Goal: Contribute content: Contribute content

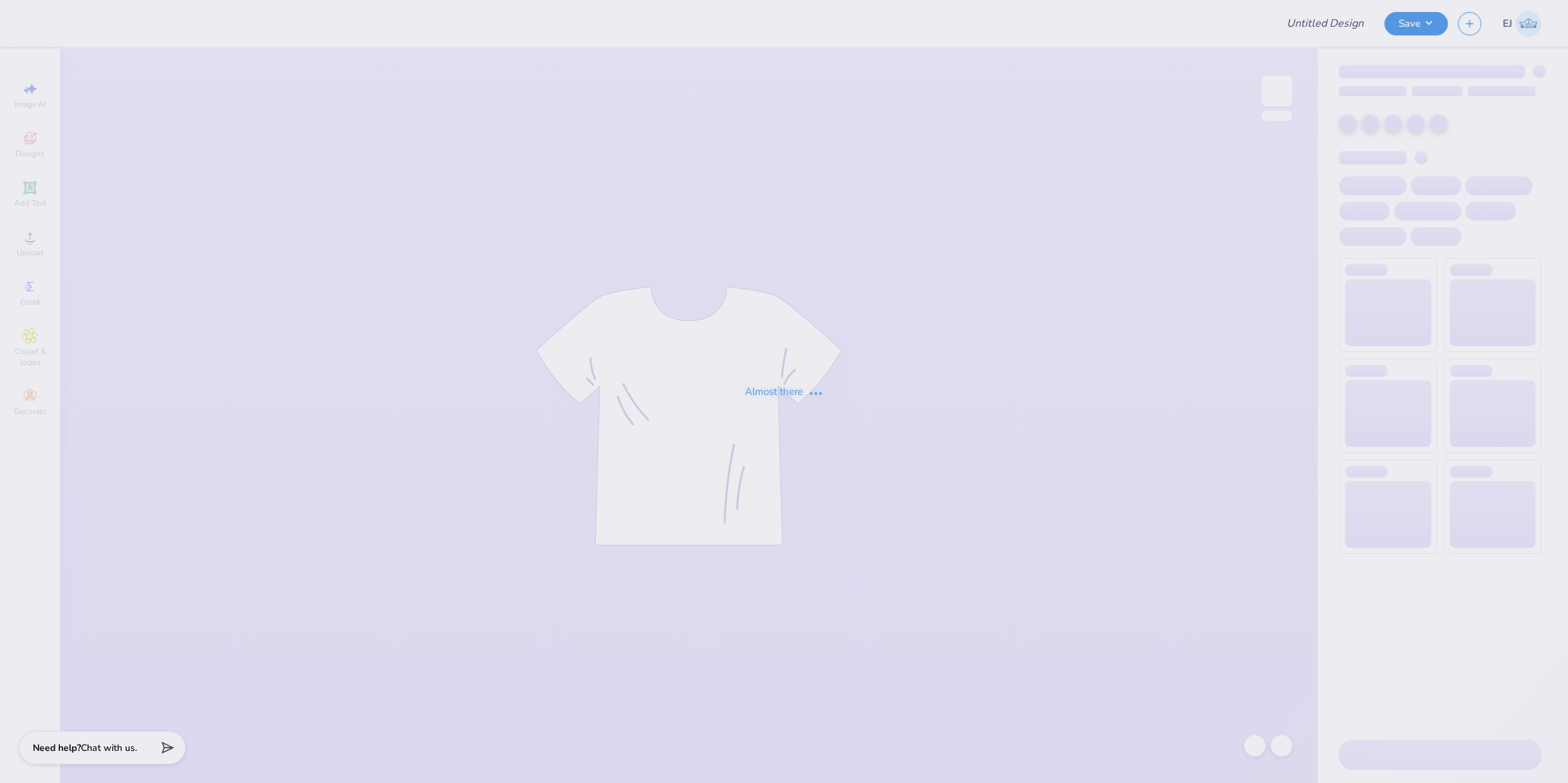
type input "[PERSON_NAME] : [GEOGRAPHIC_DATA][US_STATE]"
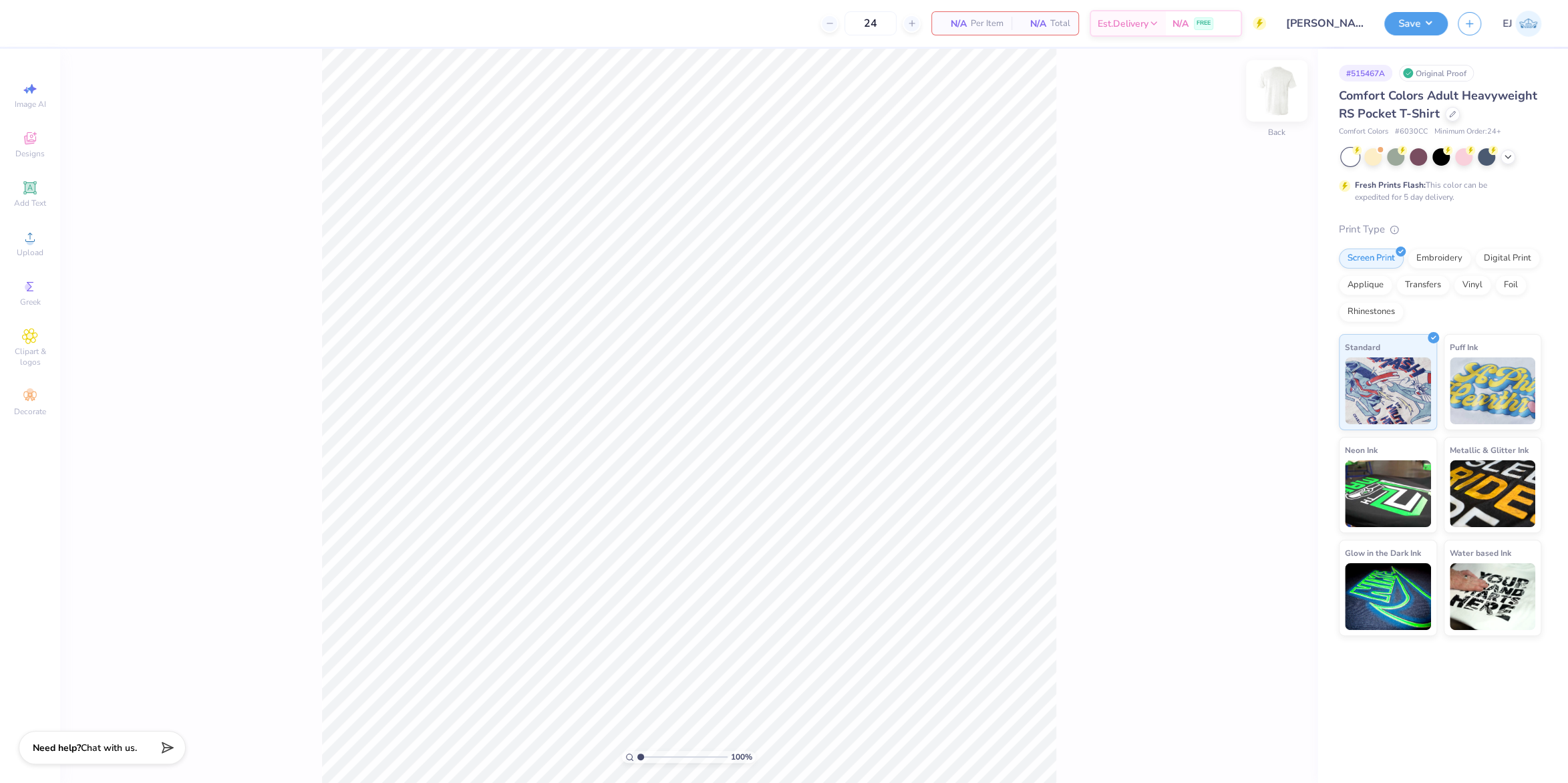
click at [1268, 95] on img at bounding box center [1277, 90] width 53 height 53
click at [1421, 19] on button "Save" at bounding box center [1416, 22] width 63 height 24
click at [34, 258] on span "Upload" at bounding box center [30, 253] width 27 height 11
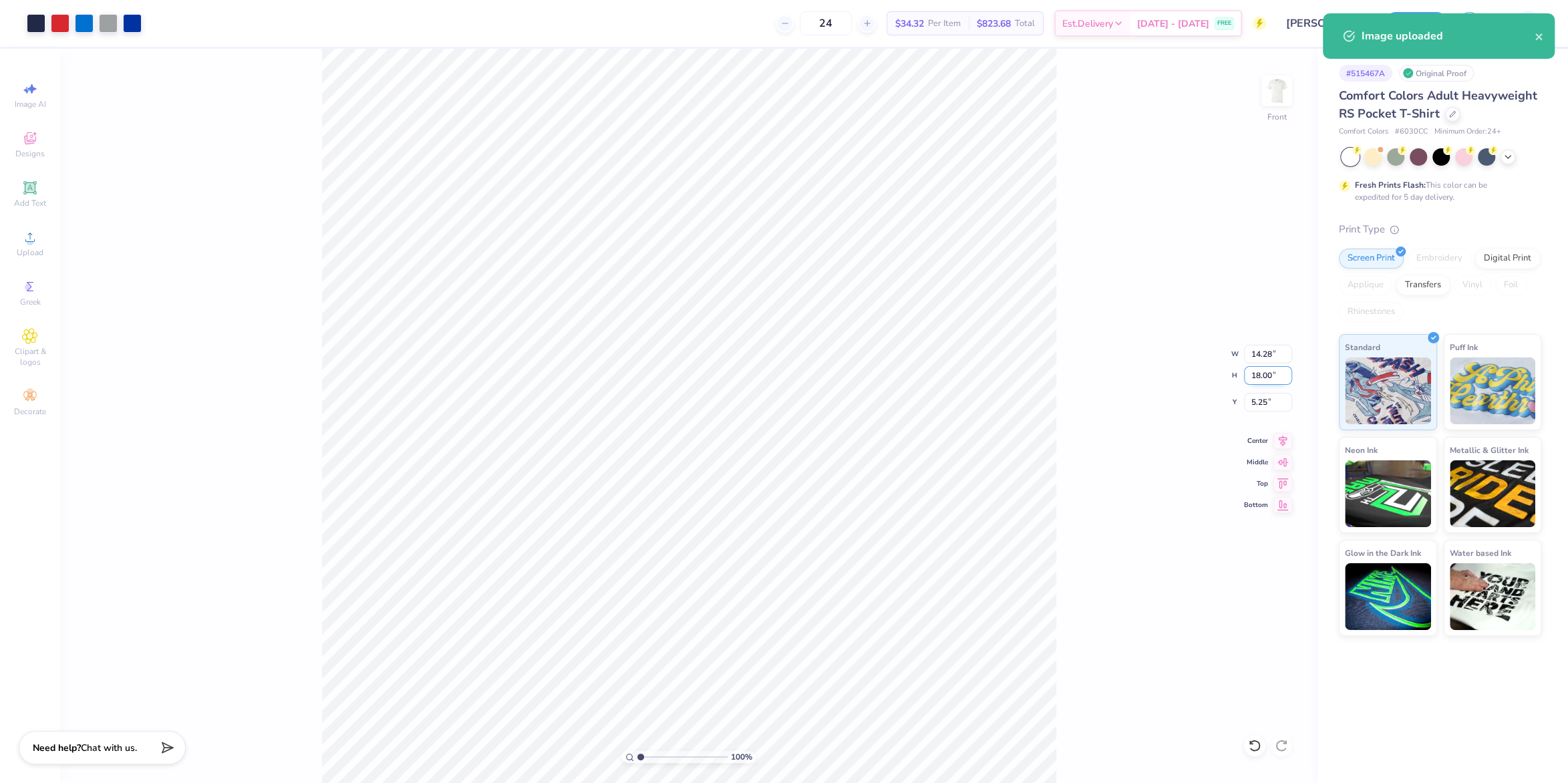
click at [1252, 367] on input "18.00" at bounding box center [1268, 375] width 48 height 19
type input "15"
type input "11.90"
type input "15.00"
type input "6.75"
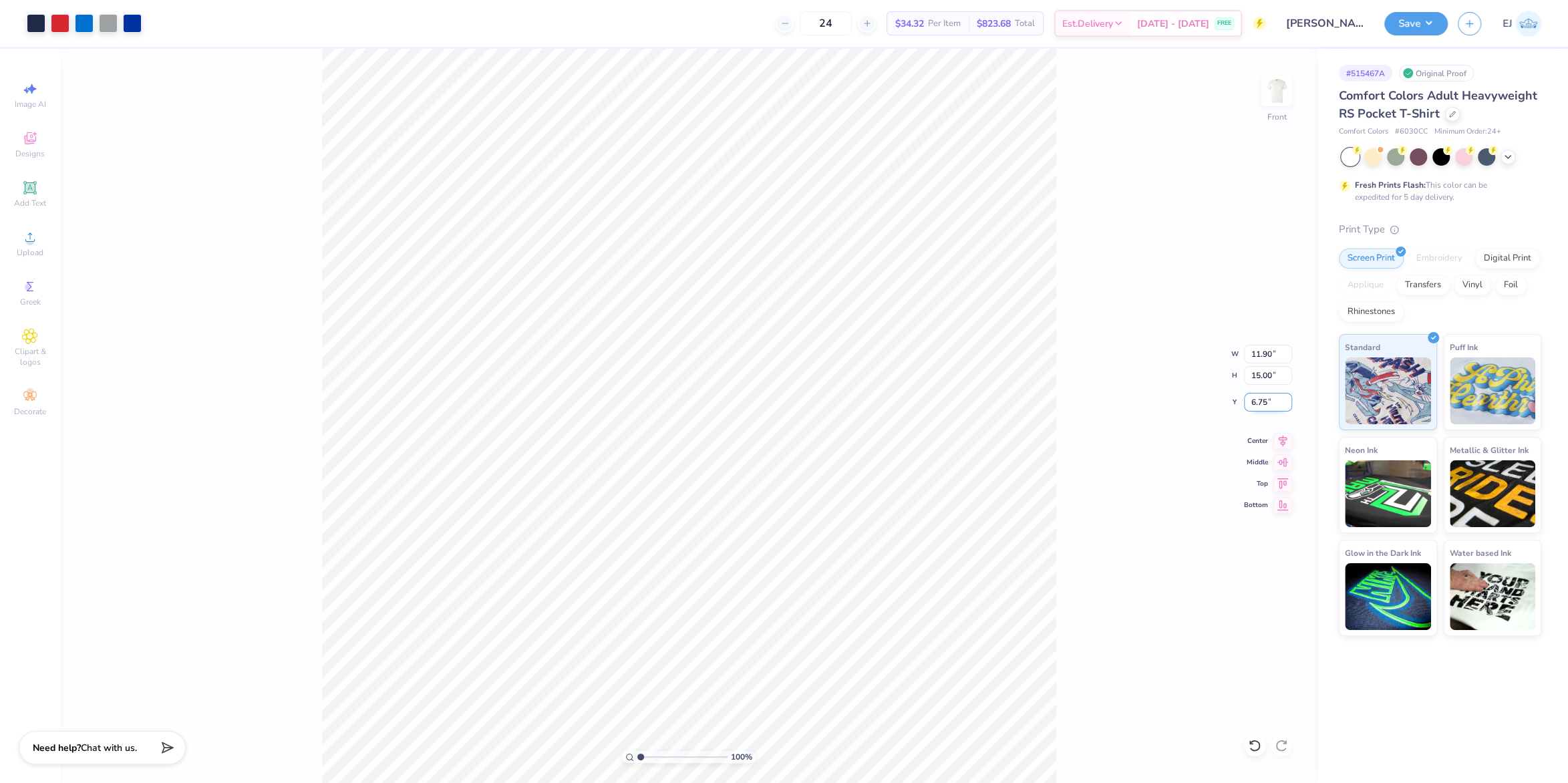
click at [1264, 404] on input "6.75" at bounding box center [1268, 402] width 48 height 19
type input "3.00"
click at [1115, 372] on div "100 % Front W 11.90 11.90 " H 15.00 15.00 " Y 3.00 3.00 " Center Middle Top Bot…" at bounding box center [689, 416] width 1258 height 734
click at [1434, 17] on button "Save" at bounding box center [1416, 22] width 63 height 24
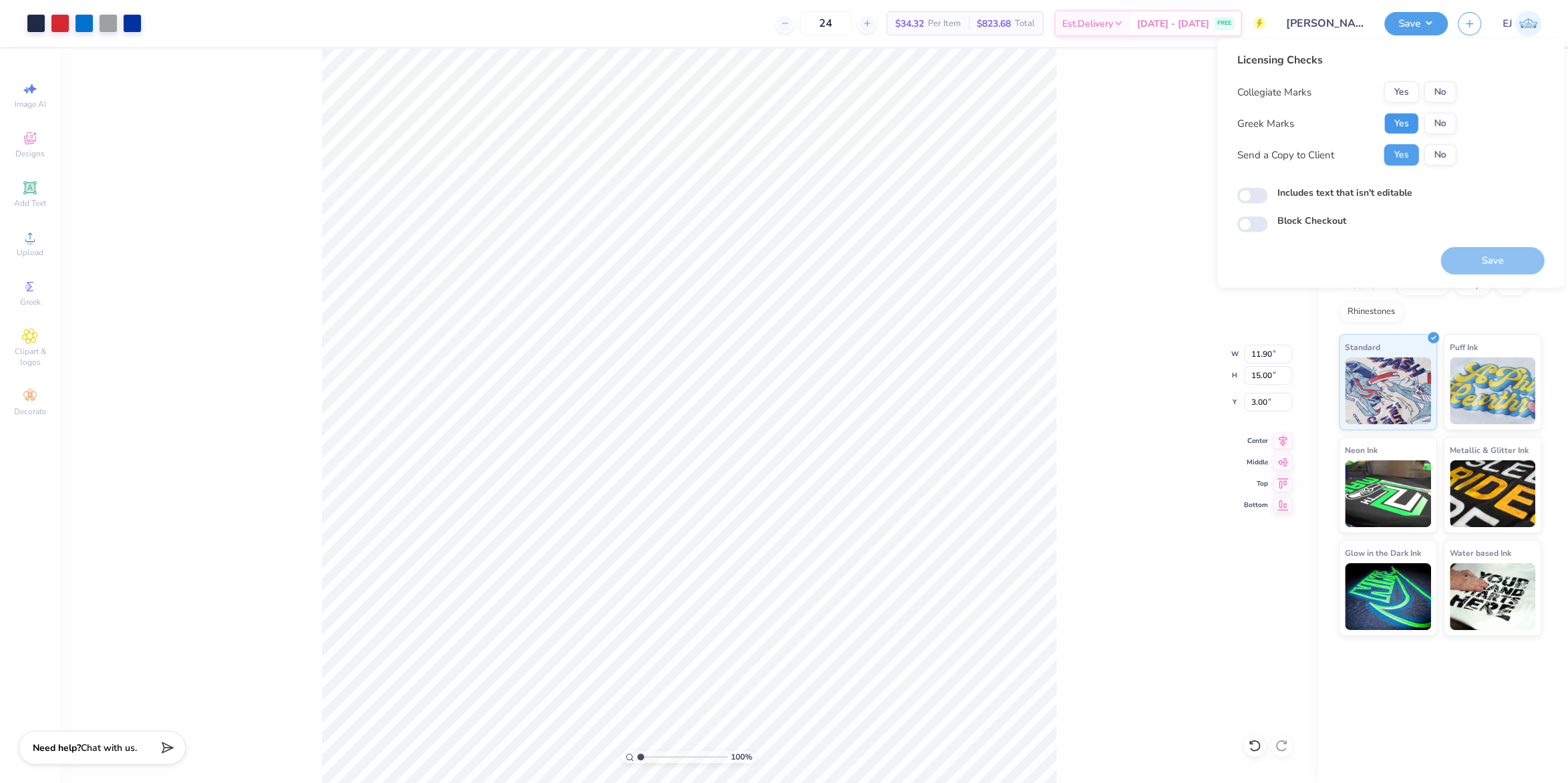
click at [1409, 120] on button "Yes" at bounding box center [1401, 123] width 35 height 21
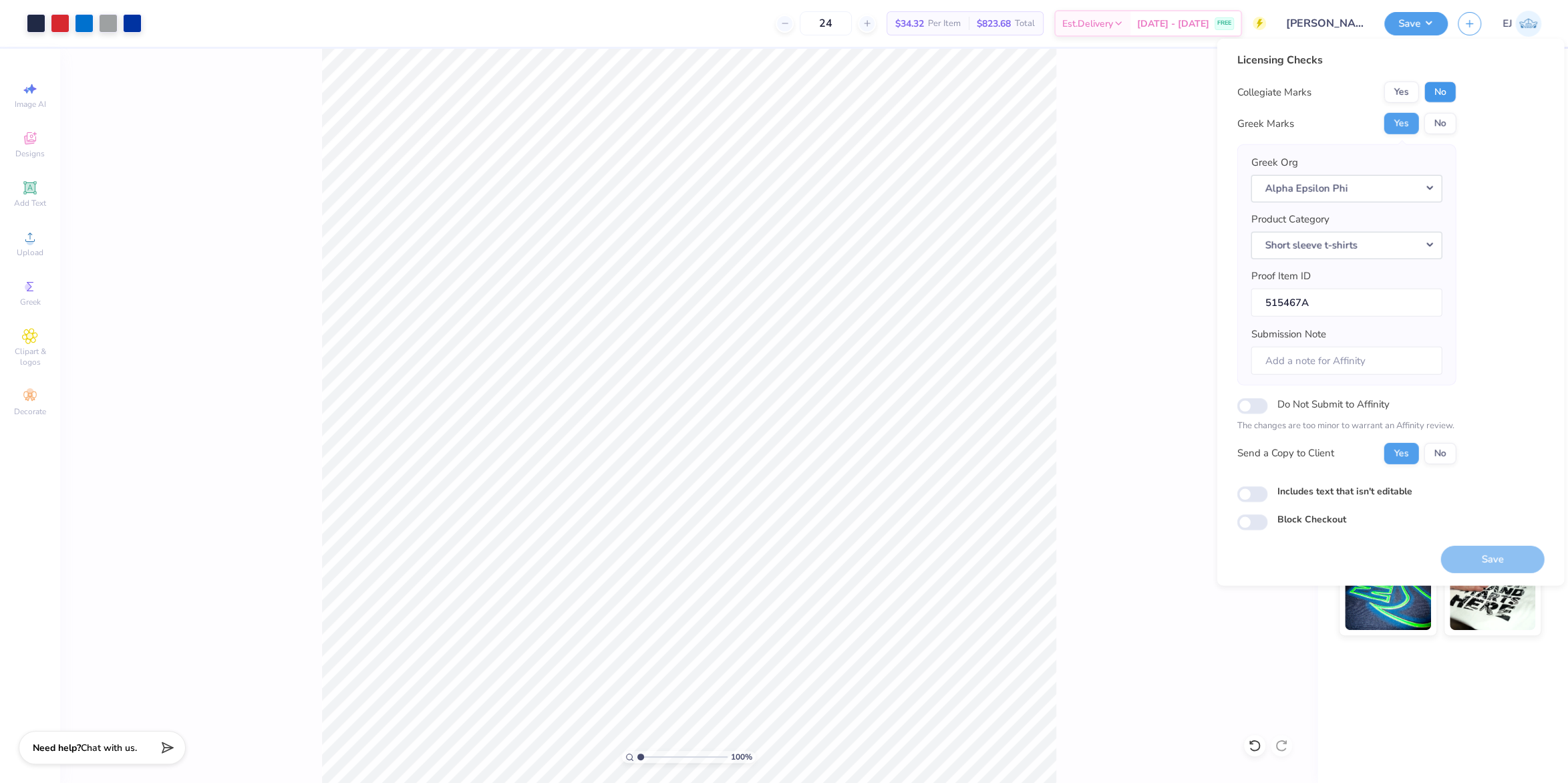
click at [1440, 96] on button "No" at bounding box center [1440, 91] width 32 height 21
click at [1438, 99] on button "No" at bounding box center [1440, 91] width 32 height 21
click at [1514, 552] on button "Save" at bounding box center [1492, 558] width 104 height 27
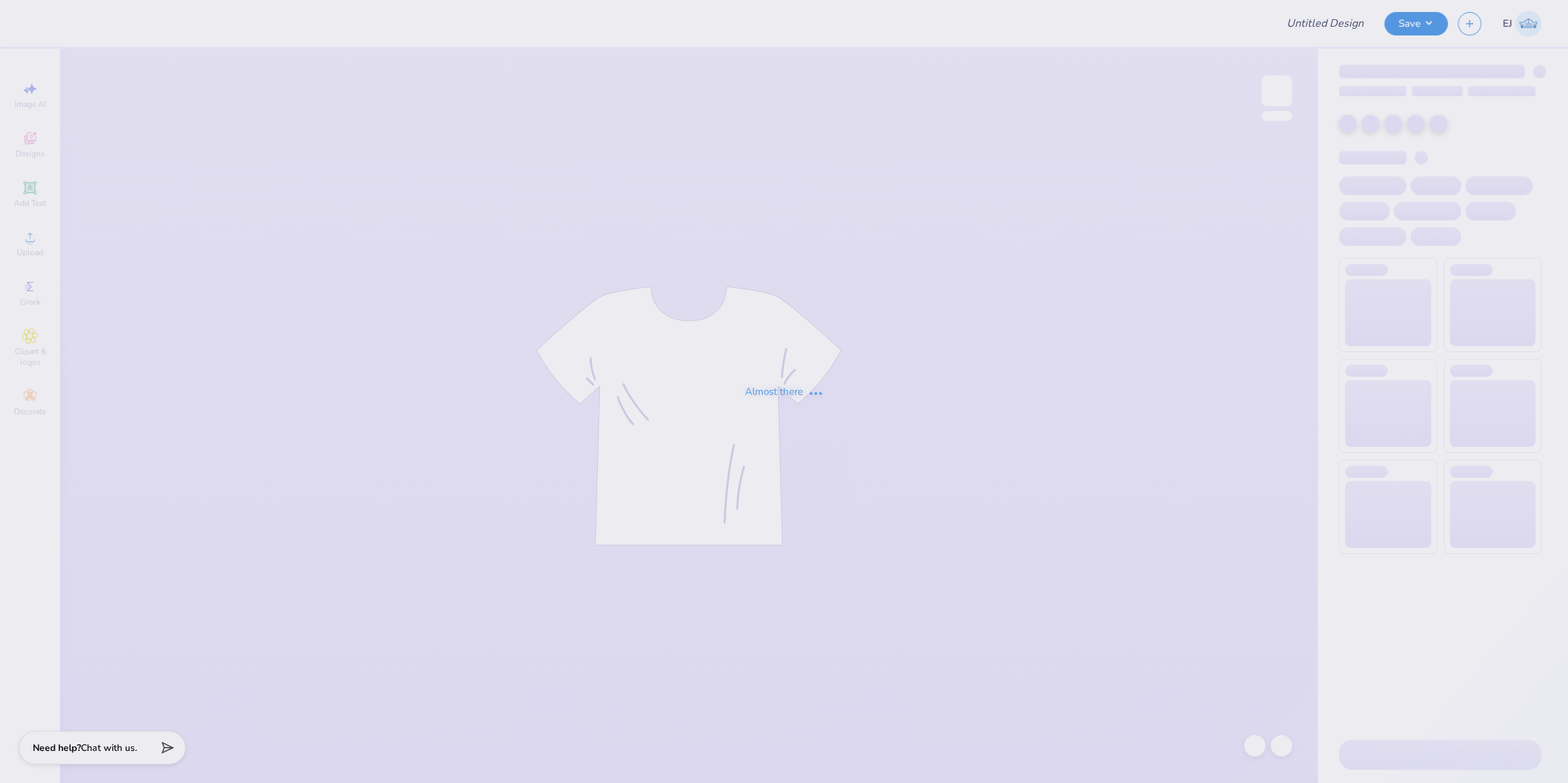
type input "MSU ZETA Gameday Drop"
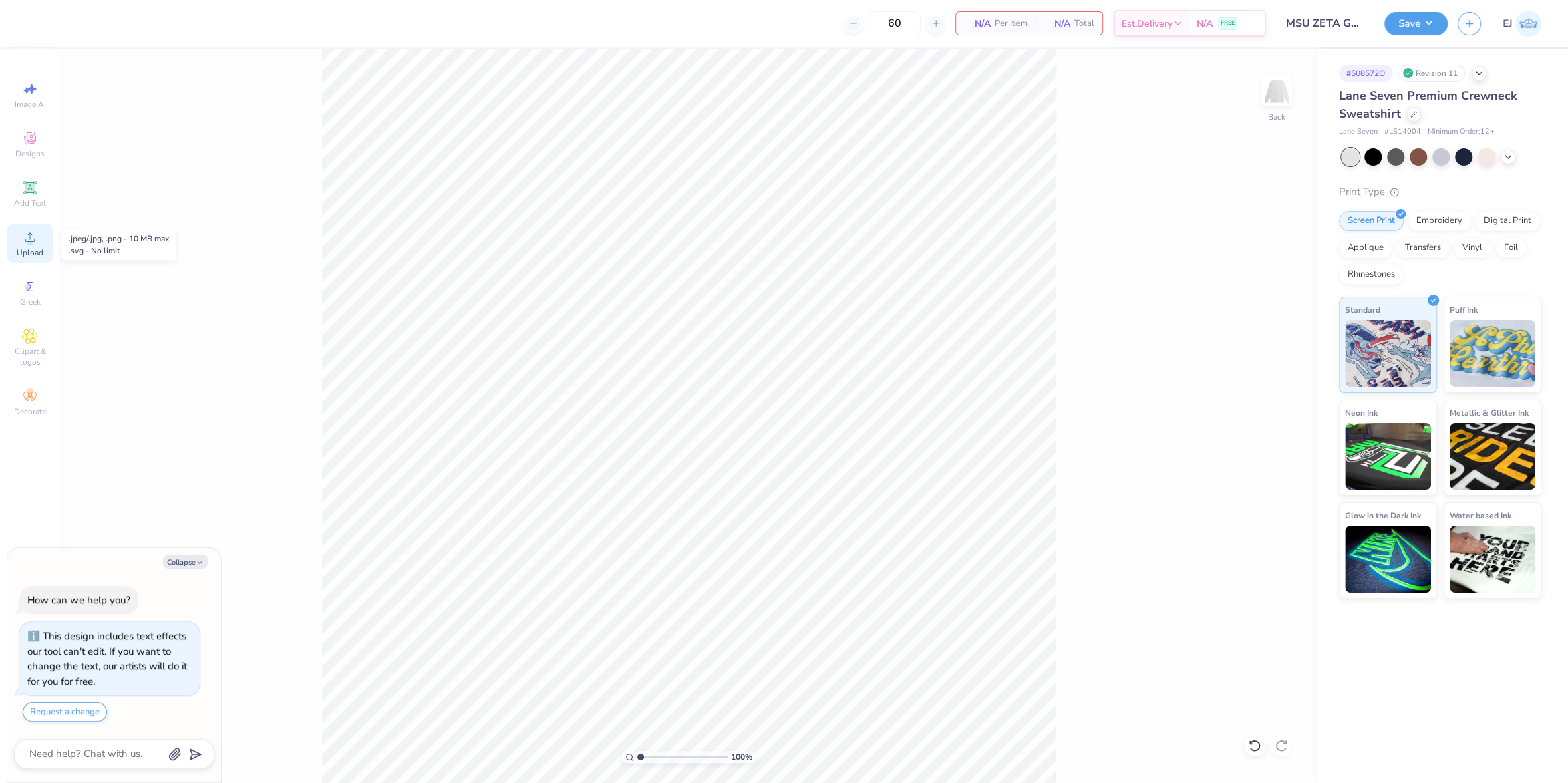
click at [33, 253] on span "Upload" at bounding box center [30, 253] width 27 height 11
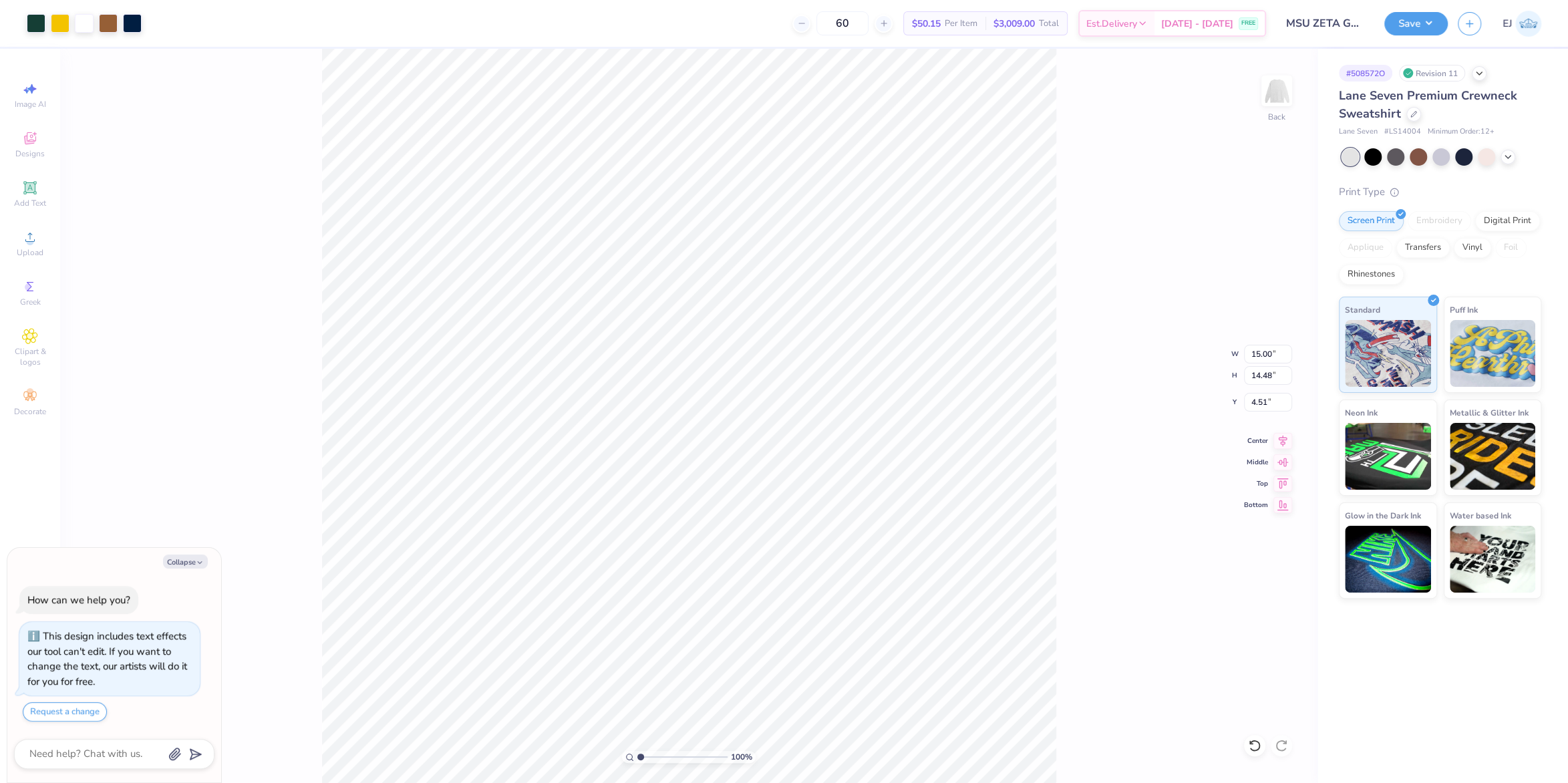
click at [1117, 262] on div "100 % Back W 15.00 15.00 " H 14.48 14.48 " Y 4.51 4.51 " Center Middle Top Bott…" at bounding box center [689, 416] width 1258 height 734
click at [1257, 353] on input "15.00" at bounding box center [1268, 354] width 48 height 19
click at [1065, 440] on div "100 % Back W 15.00 15.00 " H 14.48 14.48 " Y 4.51 4.51 " Center Middle Top Bott…" at bounding box center [689, 416] width 1258 height 734
type textarea "x"
click at [1263, 351] on input "15.00" at bounding box center [1268, 354] width 48 height 19
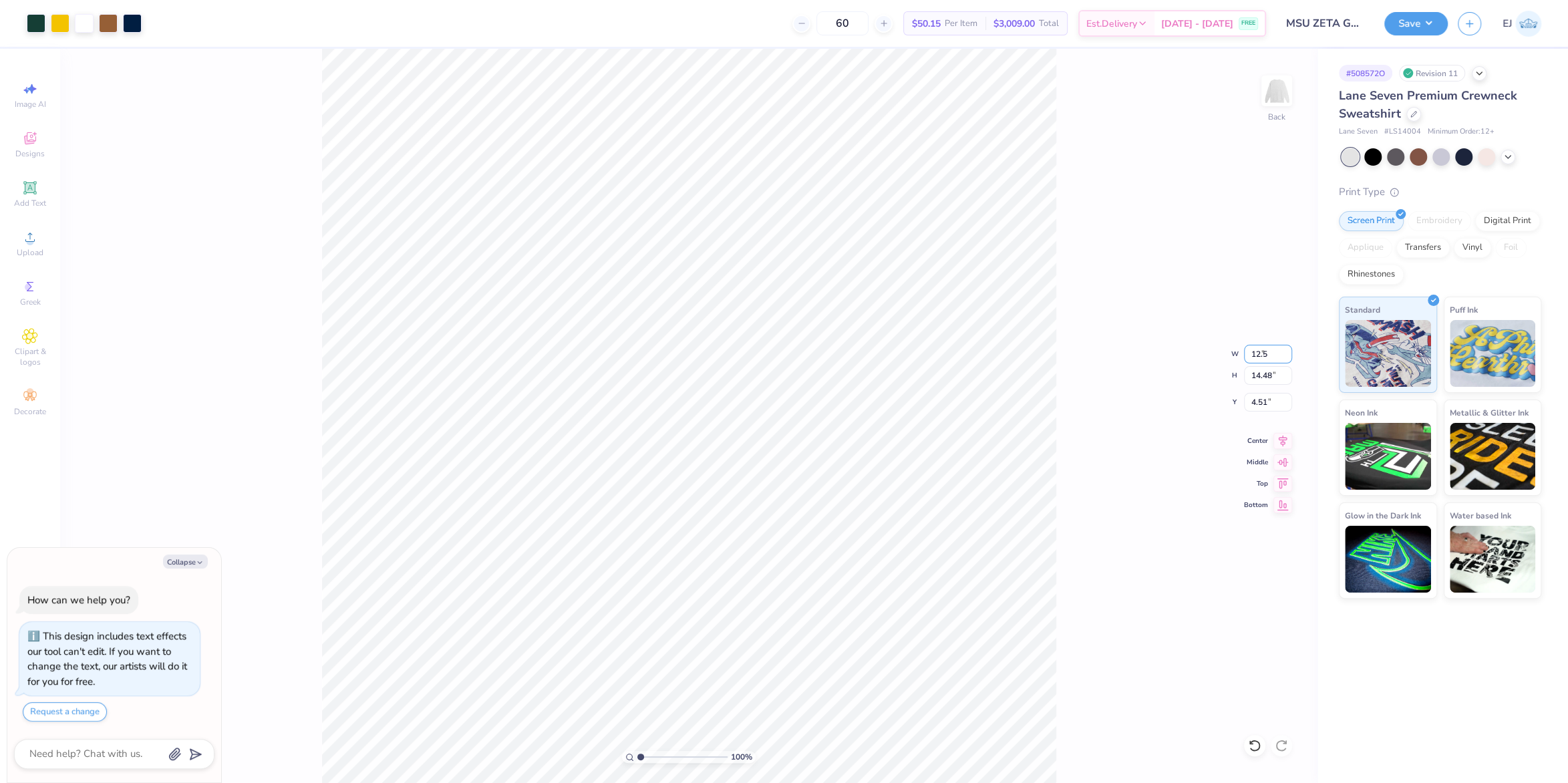
type input "12.5"
type textarea "x"
type input "12.50"
type input "12.07"
type input "3"
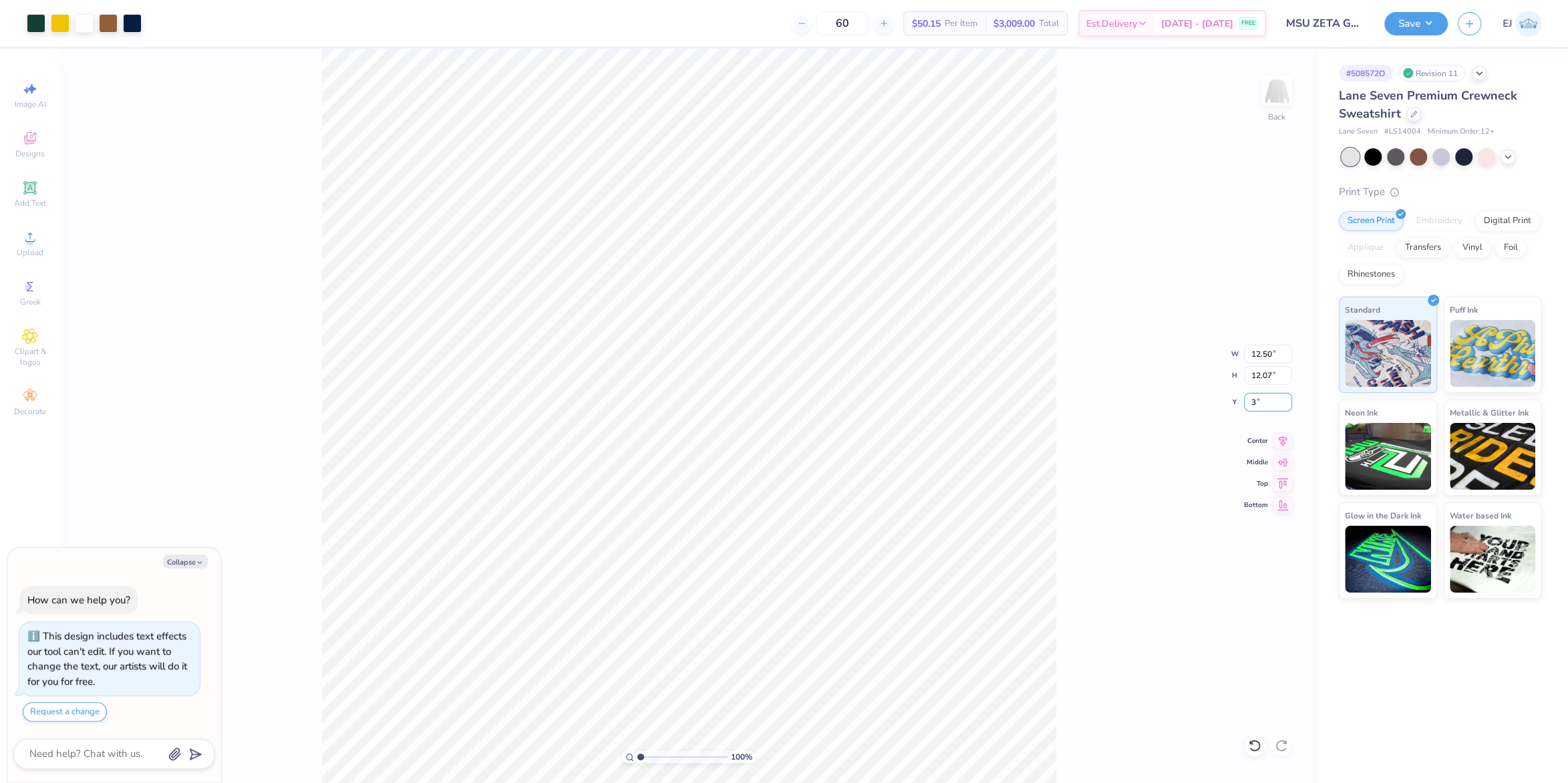
type textarea "x"
type input "3.00"
click at [1432, 19] on button "Save" at bounding box center [1416, 22] width 63 height 24
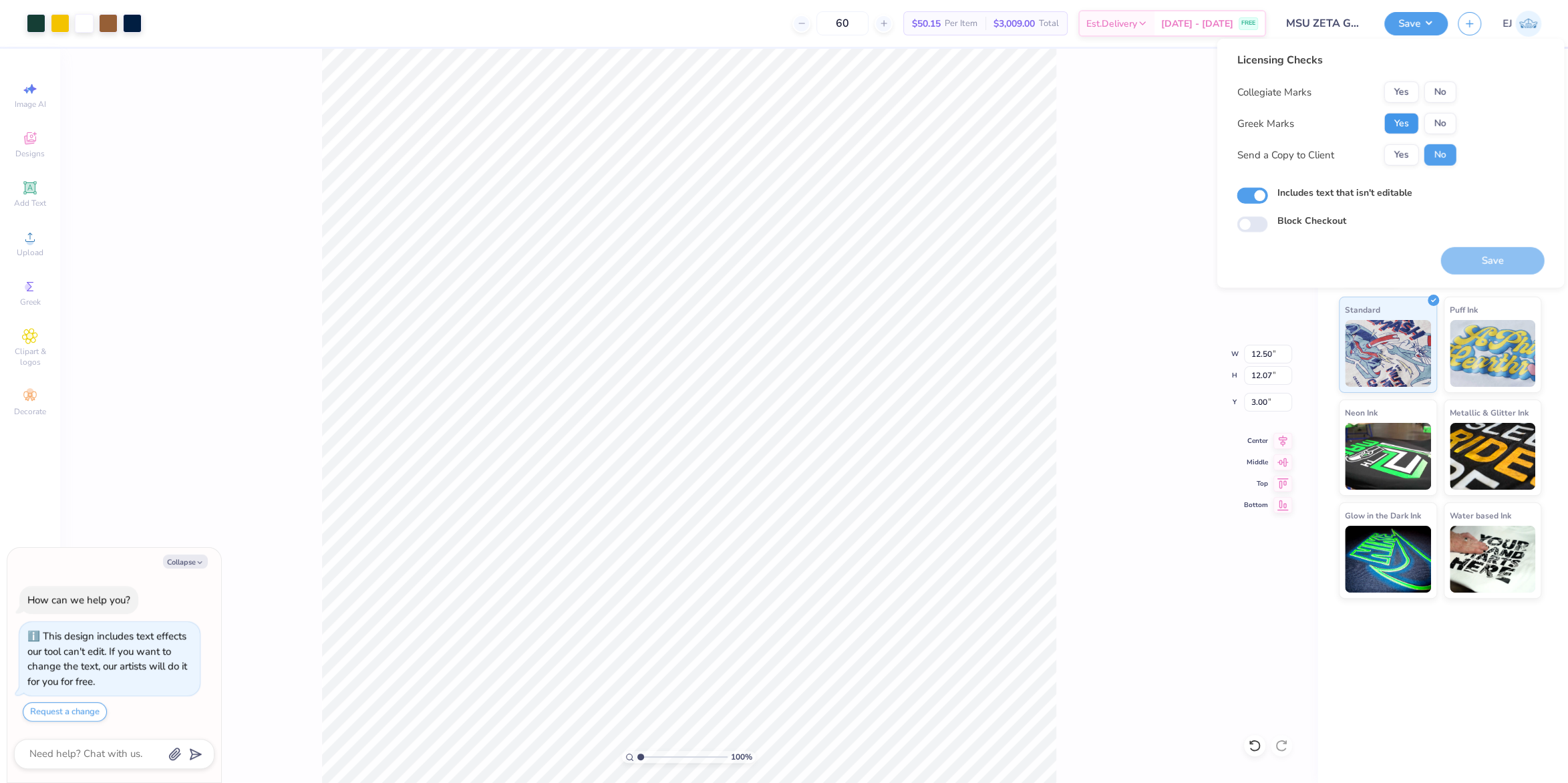
click at [1396, 123] on button "Yes" at bounding box center [1401, 123] width 35 height 21
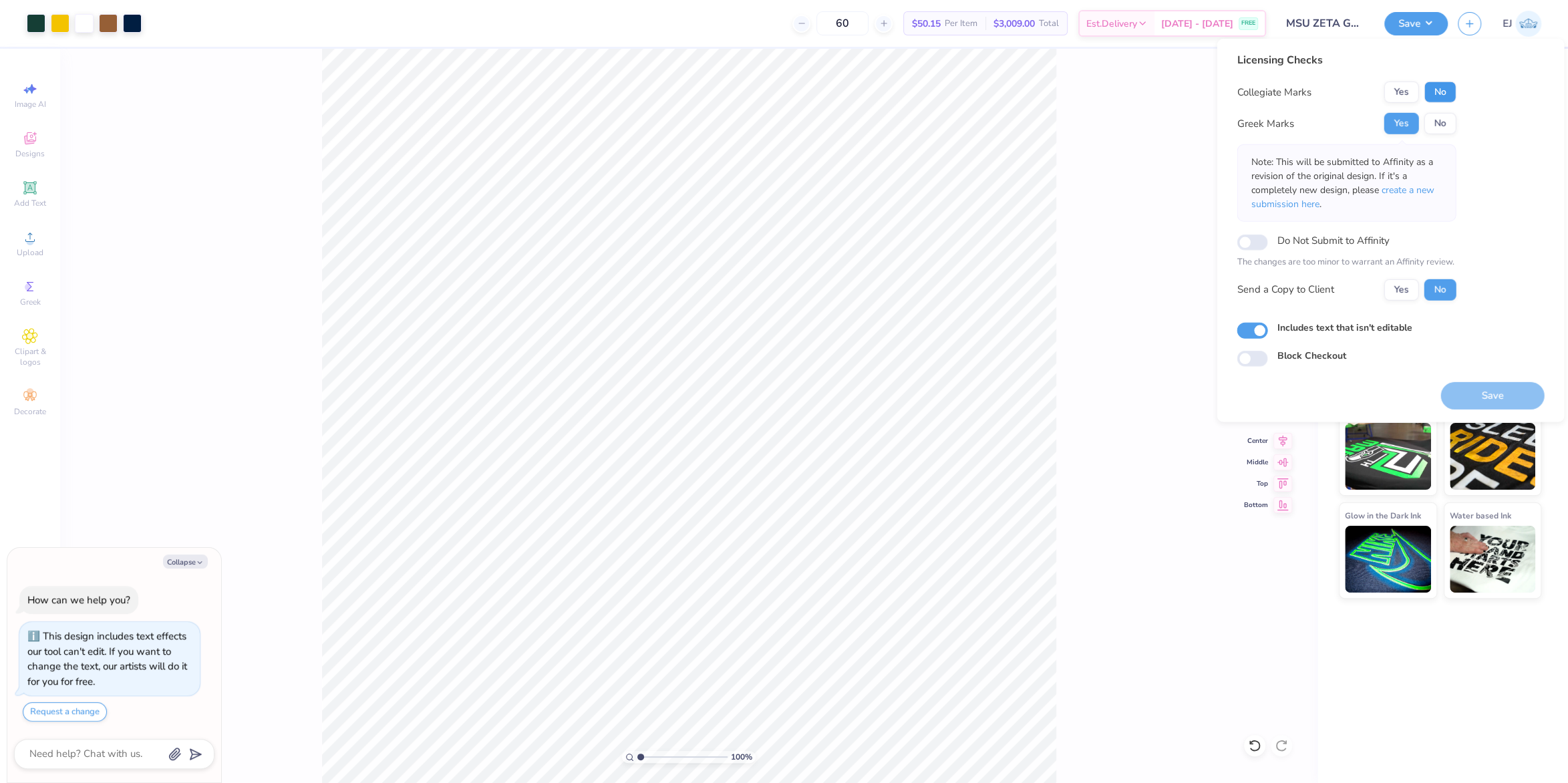
click at [1434, 84] on button "No" at bounding box center [1440, 91] width 32 height 21
click at [1479, 398] on button "Save" at bounding box center [1492, 395] width 104 height 27
click at [1405, 88] on button "Yes" at bounding box center [1401, 91] width 35 height 21
type textarea "x"
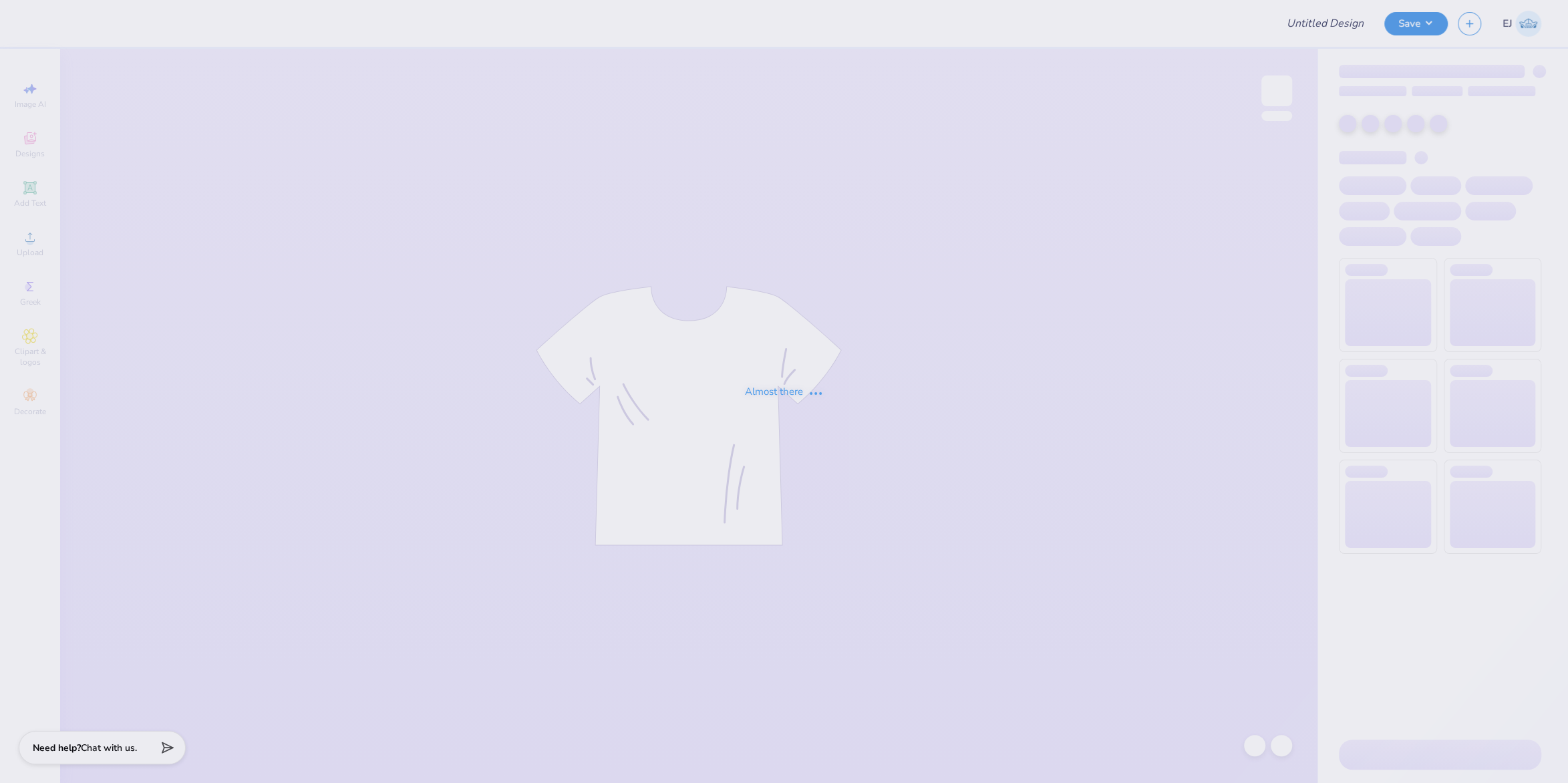
type input "MSU ZETA Gameday Drop"
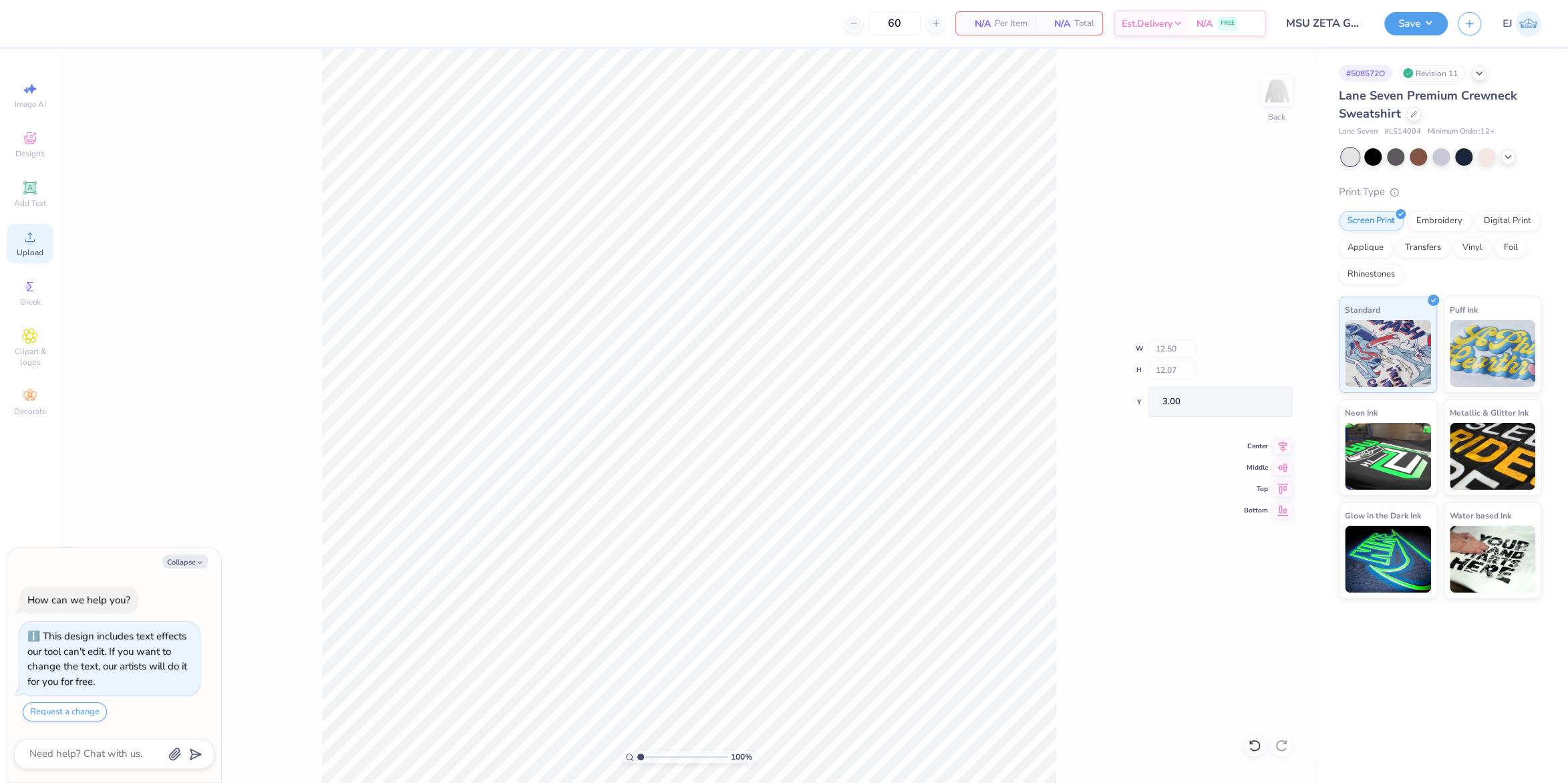
click at [28, 244] on circle at bounding box center [30, 242] width 8 height 8
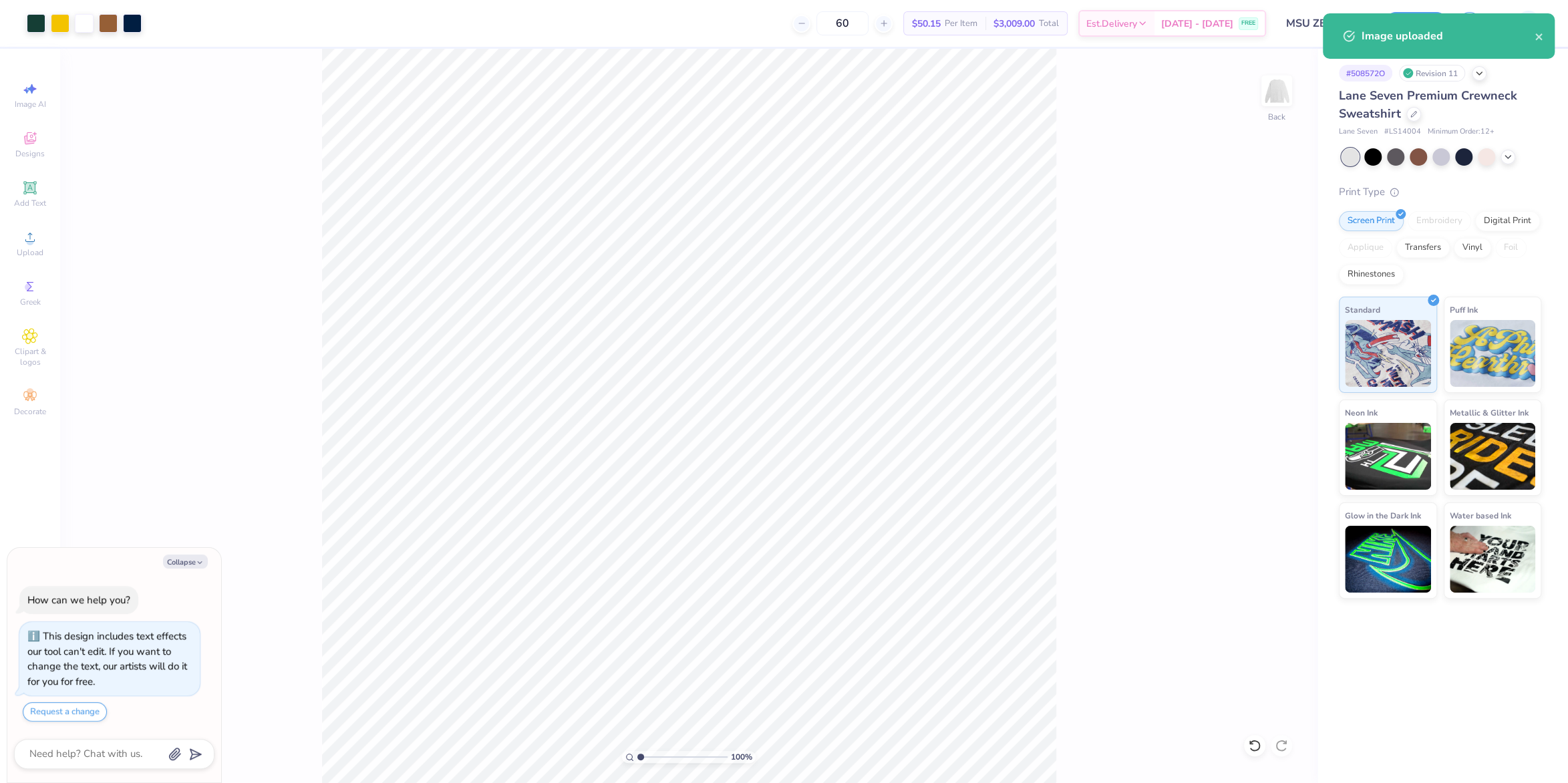
type textarea "x"
click at [1261, 356] on input "15.00" at bounding box center [1268, 354] width 48 height 19
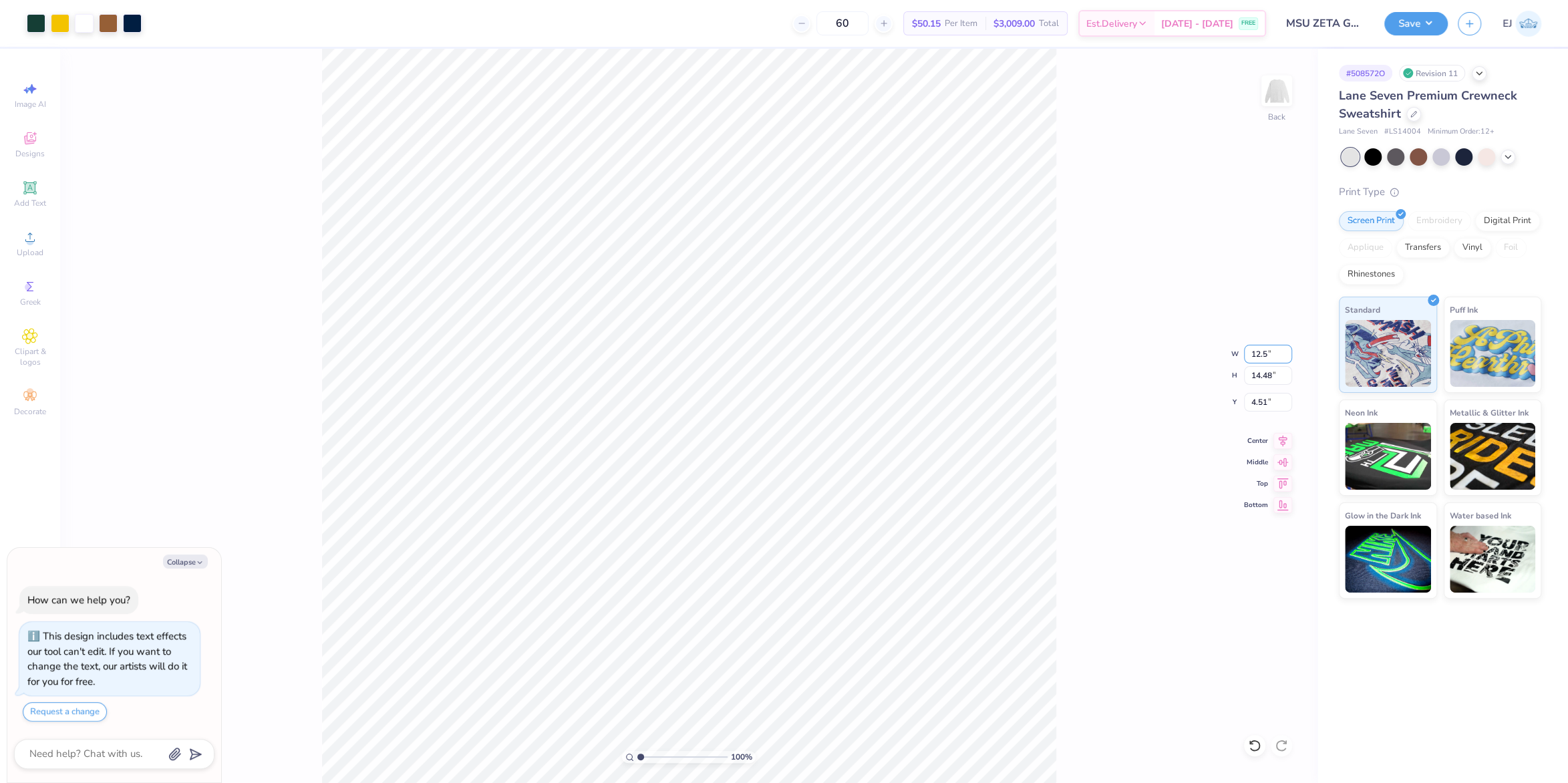
type input "12.5"
type textarea "x"
type input "12.50"
type input "12.07"
type input "3"
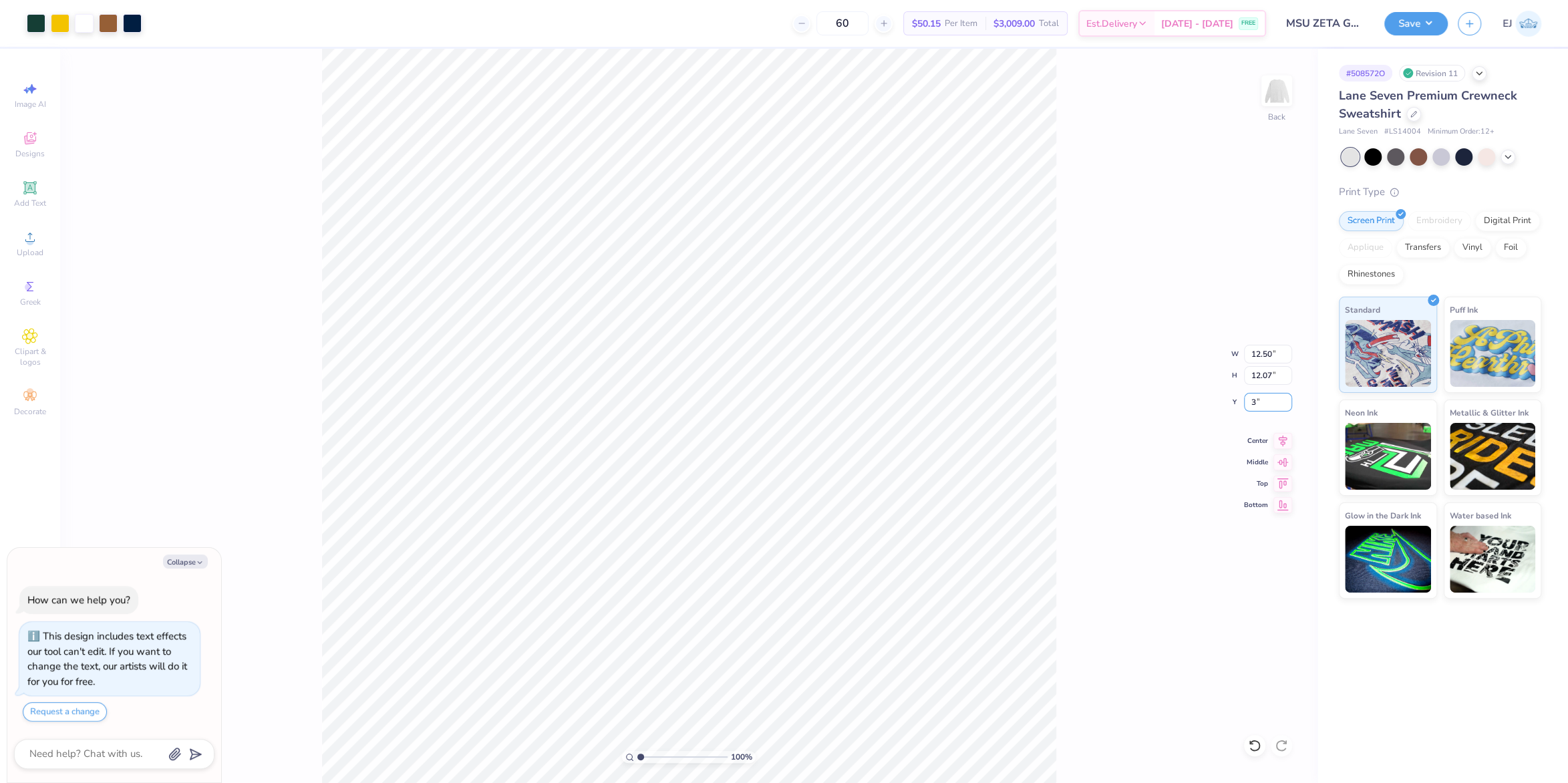
type textarea "x"
type input "3.00"
click at [1414, 11] on button "Save" at bounding box center [1416, 22] width 63 height 24
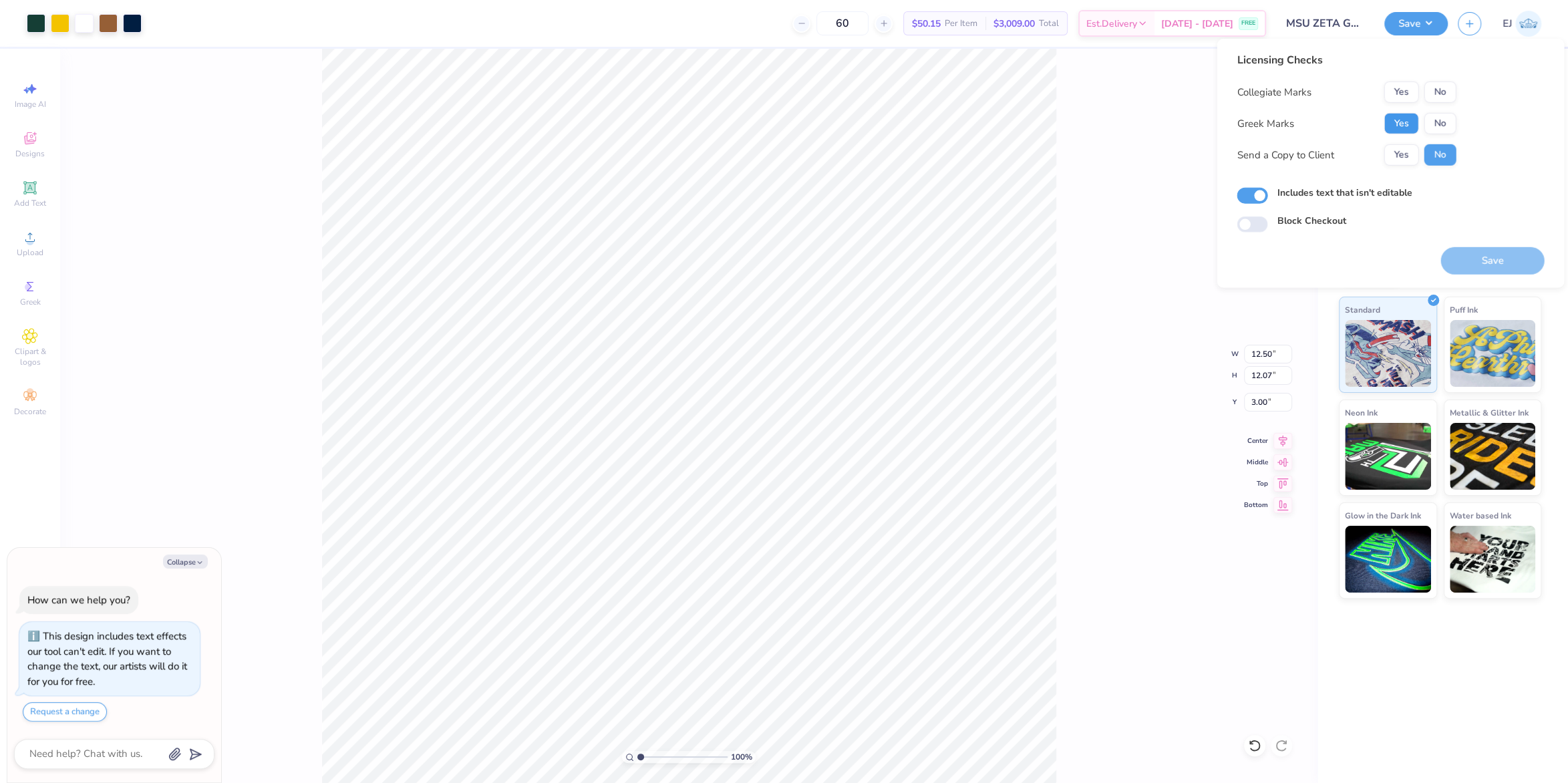
click at [1403, 117] on button "Yes" at bounding box center [1401, 123] width 35 height 21
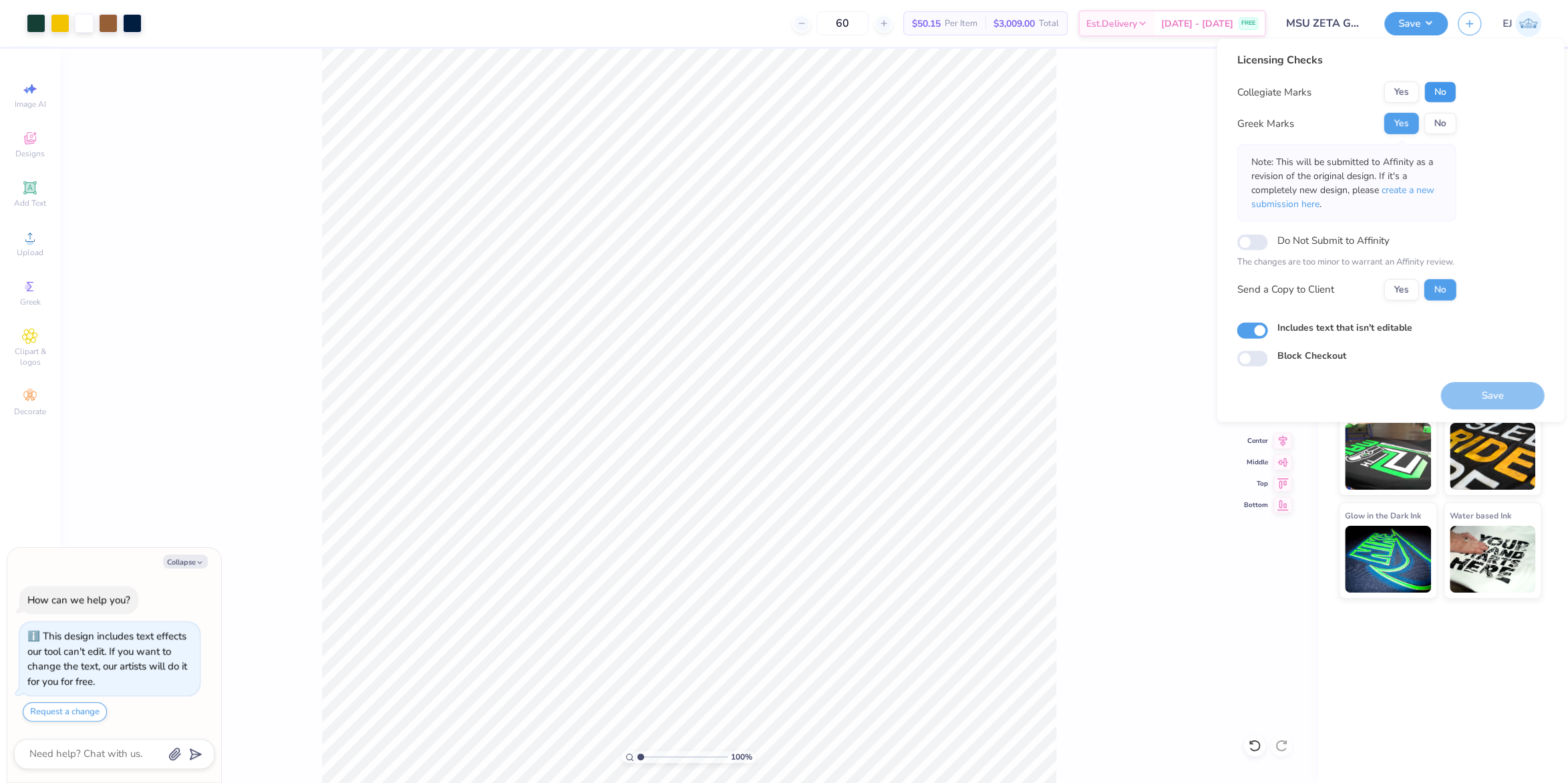
click at [1439, 92] on button "No" at bounding box center [1440, 91] width 32 height 21
click at [1415, 93] on button "Yes" at bounding box center [1401, 91] width 35 height 21
click at [1480, 384] on button "Save" at bounding box center [1492, 395] width 104 height 27
type textarea "x"
